Goal: Information Seeking & Learning: Compare options

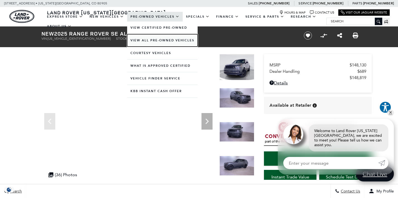
click at [159, 41] on link "View All Pre-Owned Vehicles" at bounding box center [162, 40] width 70 height 12
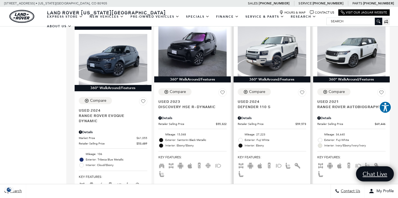
scroll to position [528, 0]
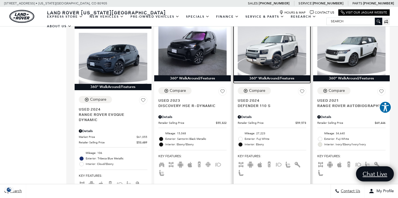
click at [277, 42] on img at bounding box center [272, 49] width 69 height 51
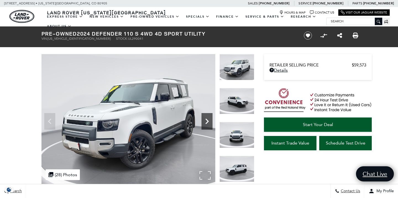
click at [208, 122] on icon "Next" at bounding box center [206, 122] width 3 height 6
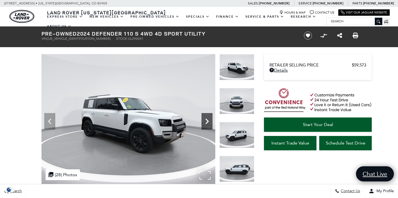
click at [209, 122] on icon "Next" at bounding box center [206, 121] width 11 height 11
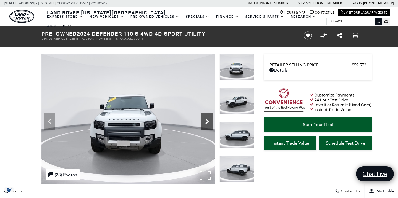
click at [209, 122] on icon "Next" at bounding box center [206, 121] width 11 height 11
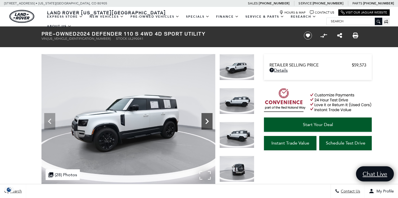
click at [207, 120] on icon "Next" at bounding box center [206, 122] width 3 height 6
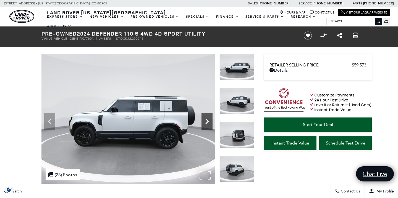
click at [208, 120] on icon "Next" at bounding box center [206, 122] width 3 height 6
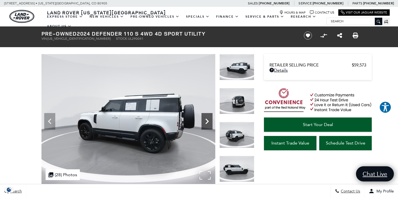
click at [208, 120] on icon "Next" at bounding box center [206, 121] width 11 height 11
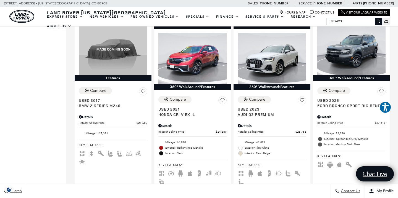
scroll to position [919, 0]
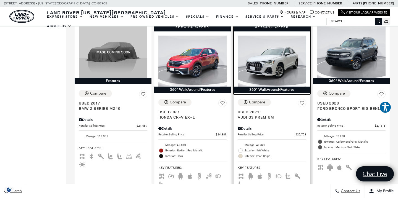
click at [300, 47] on img at bounding box center [272, 61] width 69 height 51
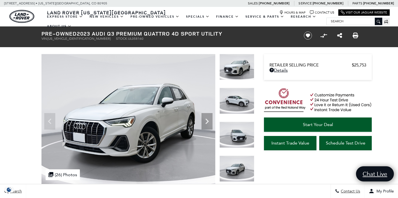
click at [246, 103] on img at bounding box center [236, 101] width 35 height 26
click at [242, 132] on img at bounding box center [236, 135] width 35 height 26
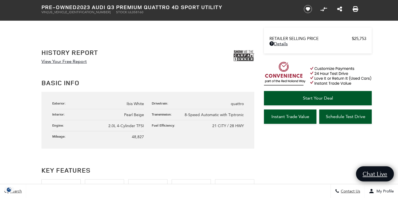
scroll to position [282, 0]
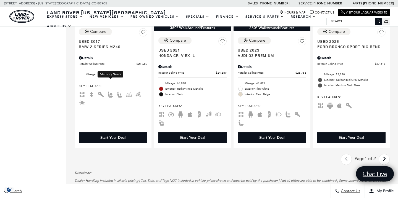
scroll to position [986, 0]
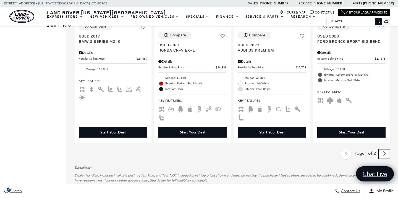
click at [385, 150] on icon "next page" at bounding box center [384, 154] width 4 height 9
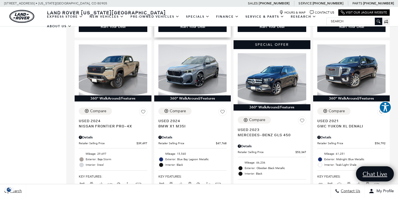
scroll to position [318, 0]
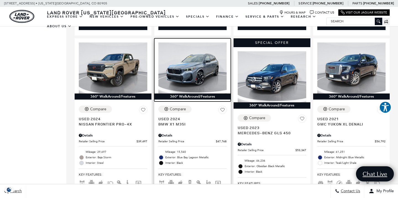
click at [204, 69] on img at bounding box center [192, 68] width 69 height 51
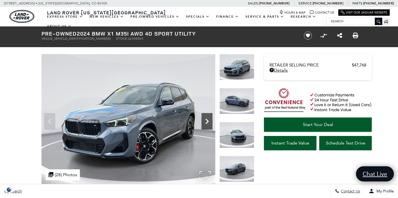
click at [206, 121] on icon "Next" at bounding box center [206, 121] width 11 height 11
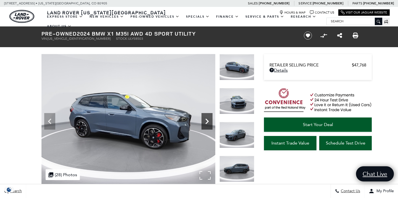
click at [206, 121] on icon "Next" at bounding box center [206, 121] width 11 height 11
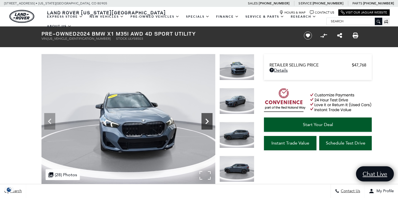
click at [206, 121] on icon "Next" at bounding box center [206, 121] width 11 height 11
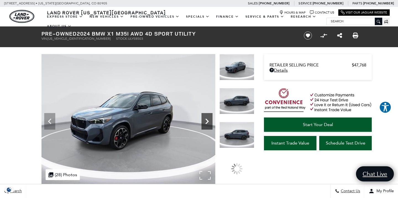
click at [206, 121] on icon "Next" at bounding box center [206, 121] width 11 height 11
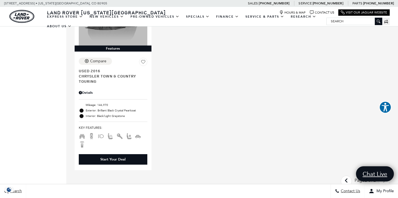
scroll to position [772, 0]
